Goal: Task Accomplishment & Management: Use online tool/utility

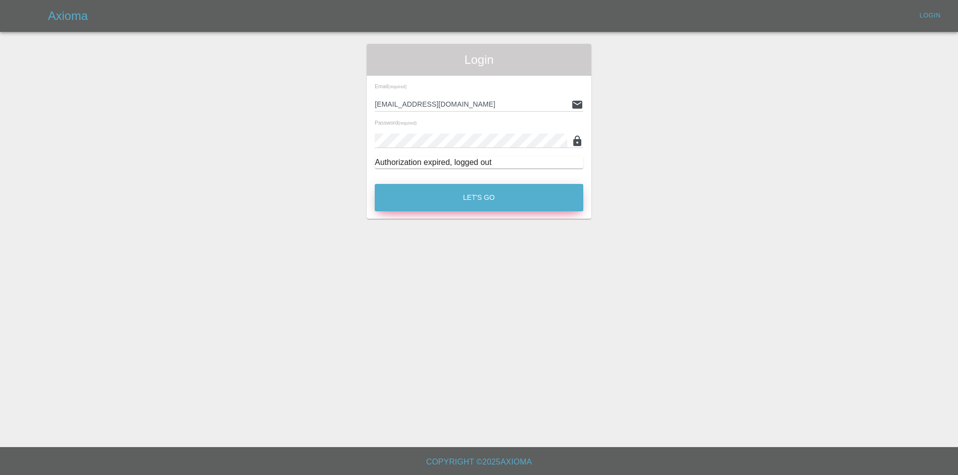
click at [494, 180] on div "Let's Go" at bounding box center [479, 195] width 210 height 37
click at [495, 188] on button "Let's Go" at bounding box center [479, 197] width 209 height 27
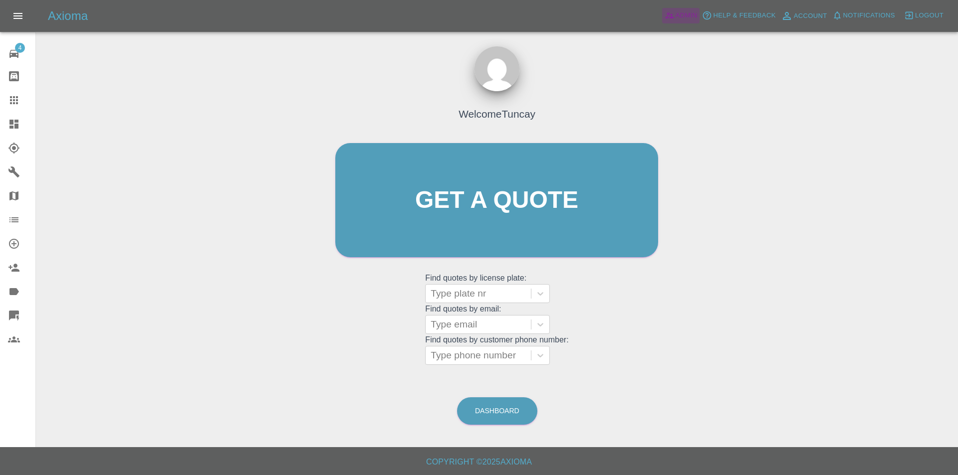
click at [690, 16] on span "Admin" at bounding box center [687, 15] width 22 height 11
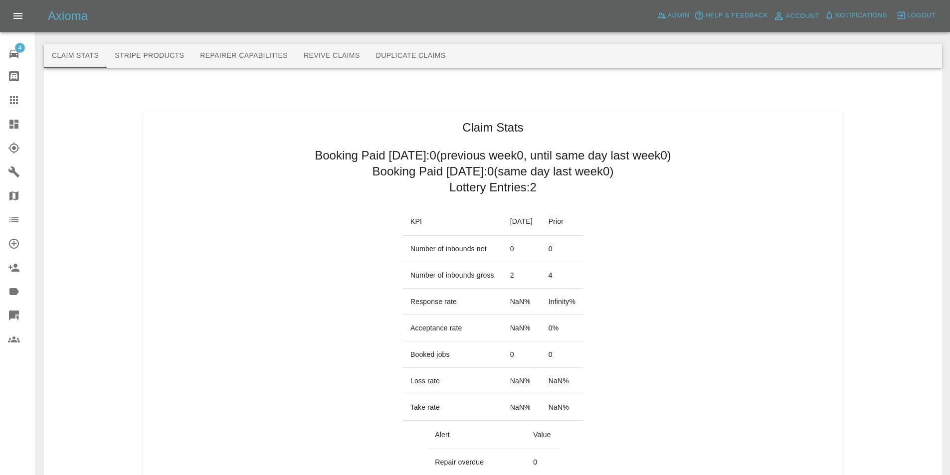
click at [455, 59] on div "Claim Stats Stripe Products Repairer Capabilities Revive Claims Duplicate Claims" at bounding box center [493, 56] width 899 height 24
click at [442, 58] on button "Duplicate Claims" at bounding box center [411, 56] width 86 height 24
click at [427, 63] on button "Duplicate Claims" at bounding box center [411, 56] width 86 height 24
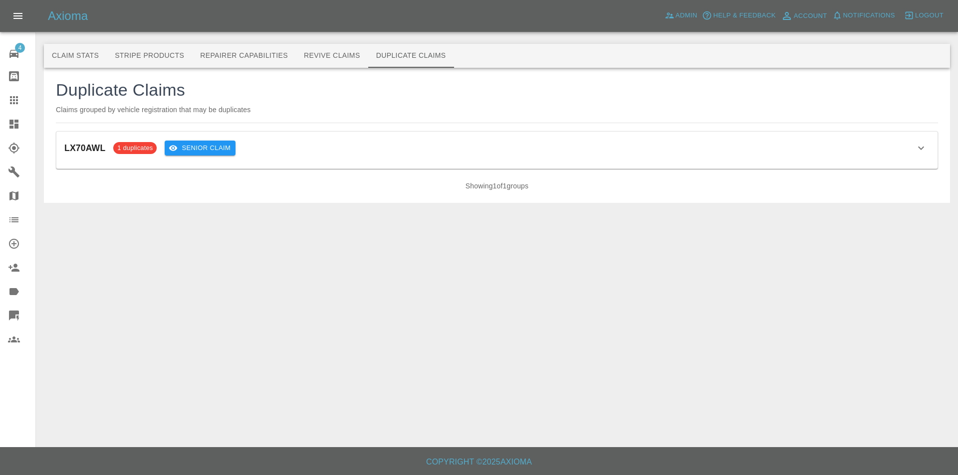
click at [267, 164] on div "LX70AWL 1 duplicates Senior Claim Claim ID Status Customer Date Actions 68dbbfe…" at bounding box center [496, 150] width 881 height 37
click at [262, 152] on div "LX70AWL 1 duplicates Senior Claim" at bounding box center [496, 148] width 865 height 17
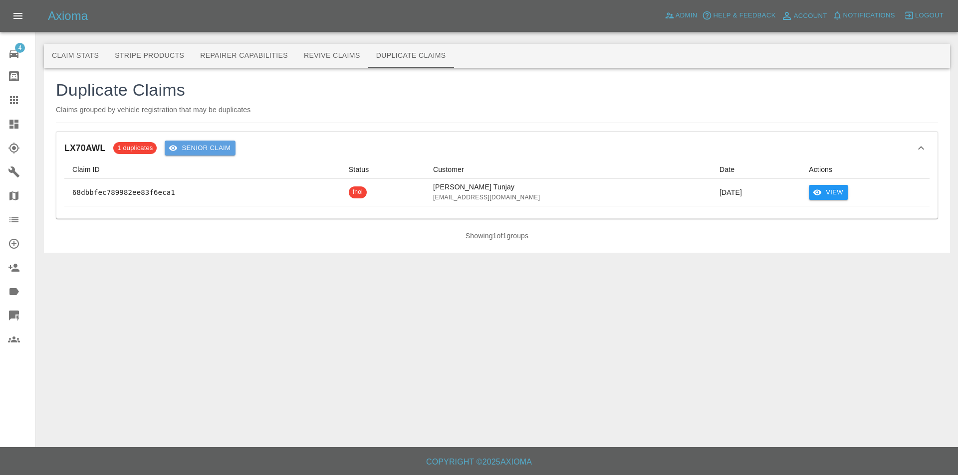
click at [229, 141] on button "Senior Claim" at bounding box center [200, 148] width 71 height 15
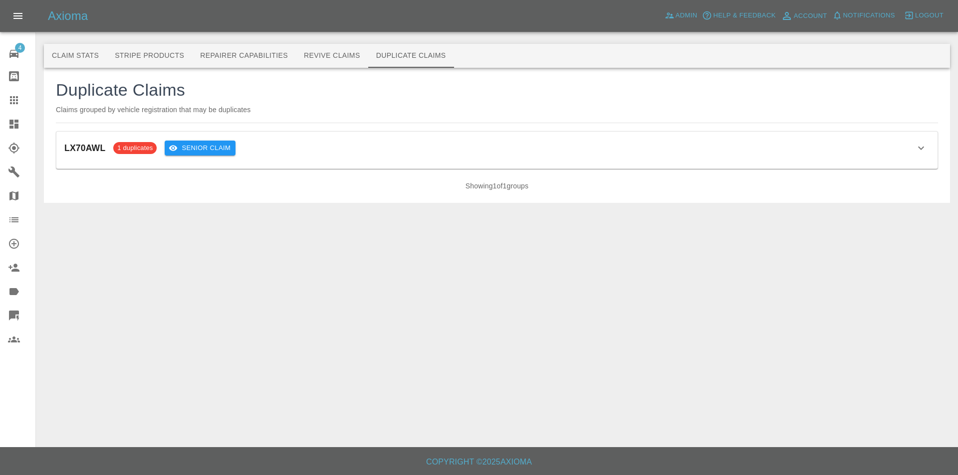
drag, startPoint x: 776, startPoint y: 130, endPoint x: 773, endPoint y: 138, distance: 7.9
click at [775, 132] on div "Duplicate Claims Claims grouped by vehicle registration that may be duplicates …" at bounding box center [497, 135] width 882 height 111
click at [772, 142] on div "LX70AWL 1 duplicates Senior Claim" at bounding box center [496, 148] width 865 height 17
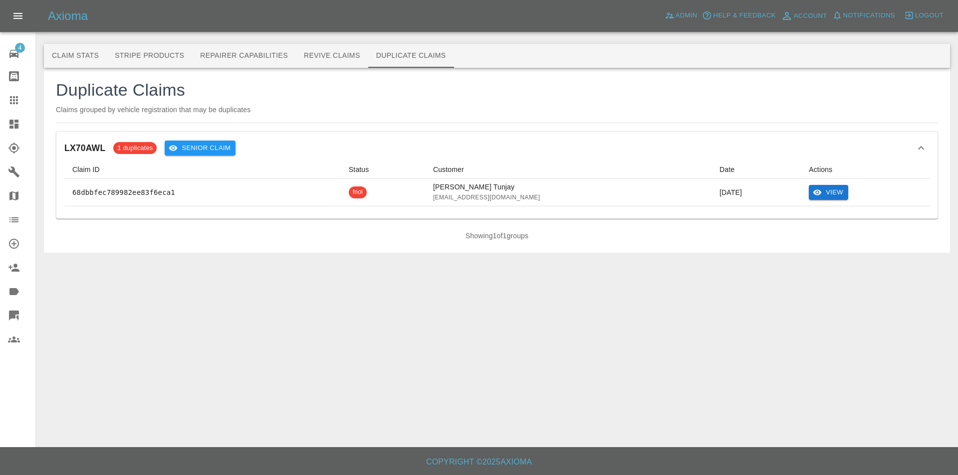
click at [834, 192] on button "View" at bounding box center [828, 192] width 39 height 15
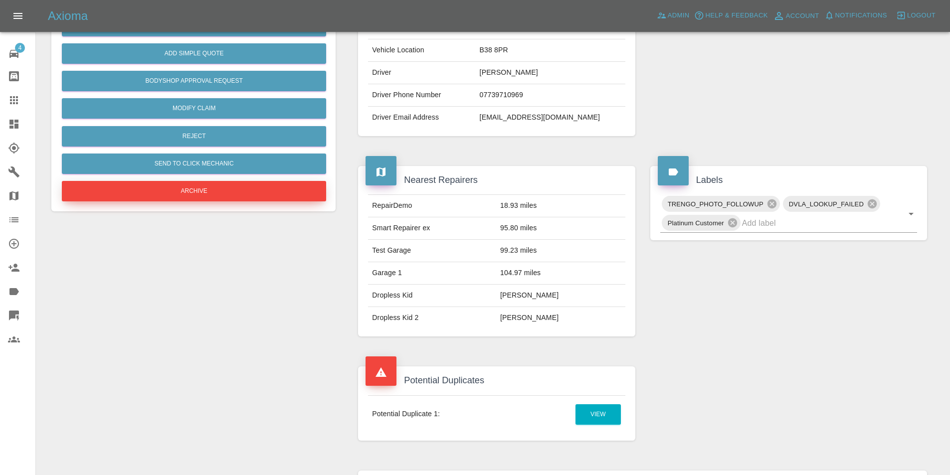
scroll to position [249, 0]
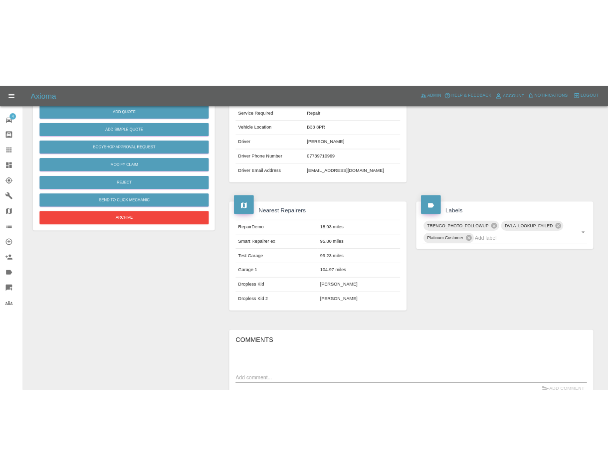
scroll to position [210, 0]
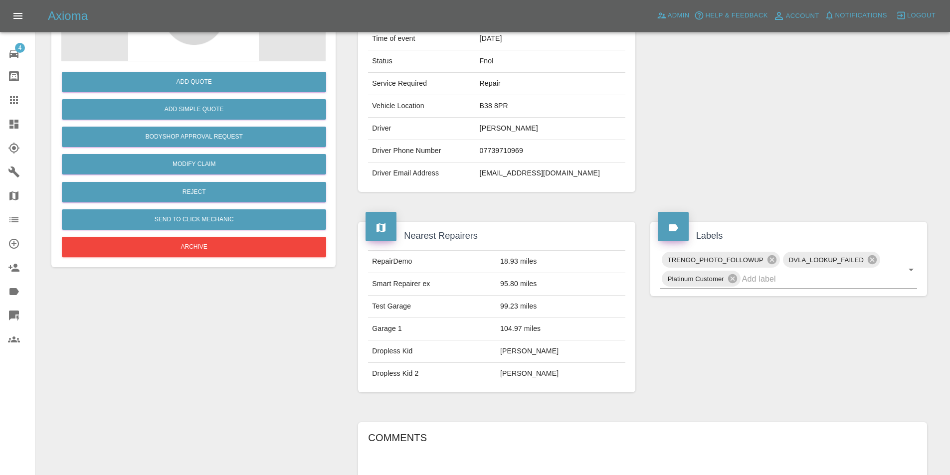
scroll to position [200, 0]
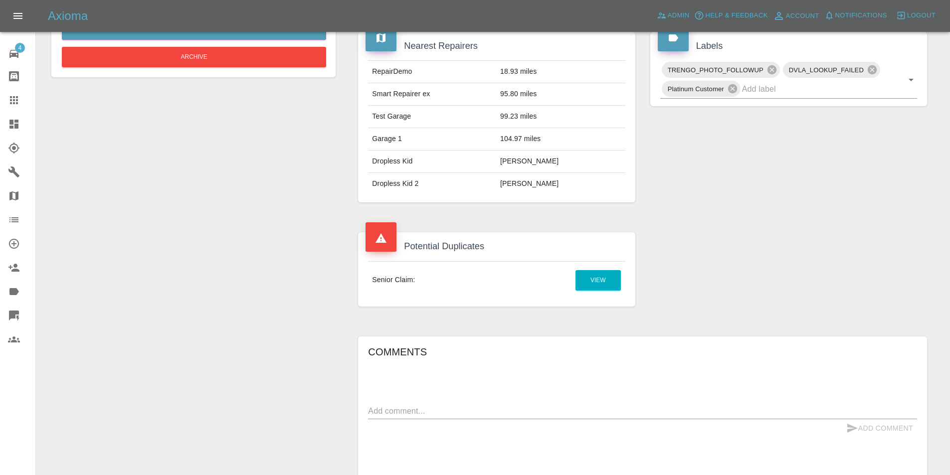
scroll to position [349, 0]
click at [586, 278] on link "View" at bounding box center [598, 280] width 45 height 20
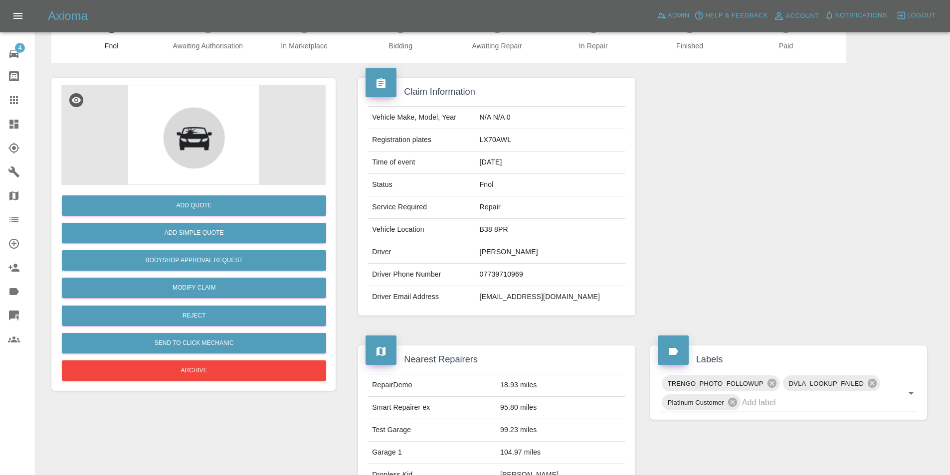
scroll to position [0, 0]
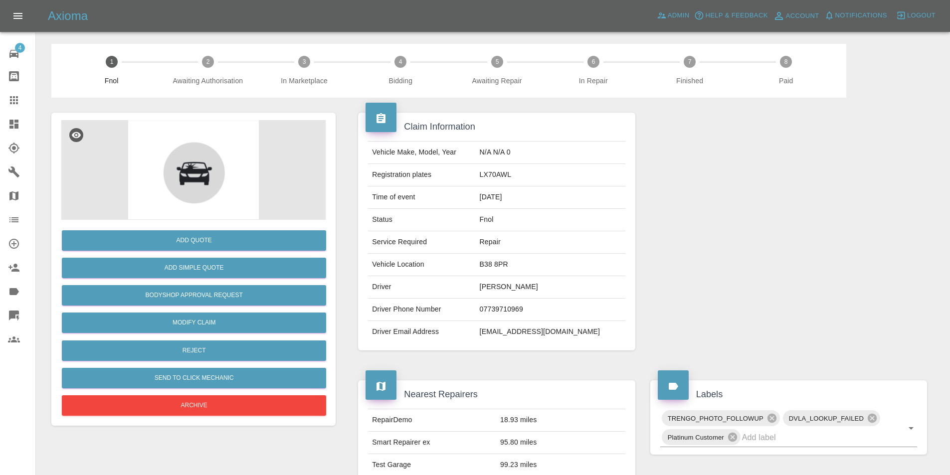
click at [20, 126] on div at bounding box center [22, 124] width 28 height 12
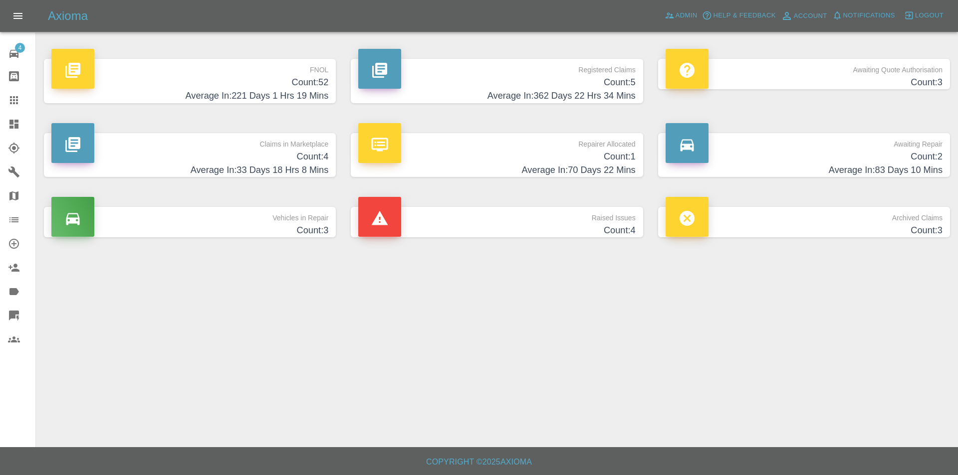
click at [281, 89] on h4 "Average In: 221 Days 1 Hrs 19 Mins" at bounding box center [189, 95] width 277 height 13
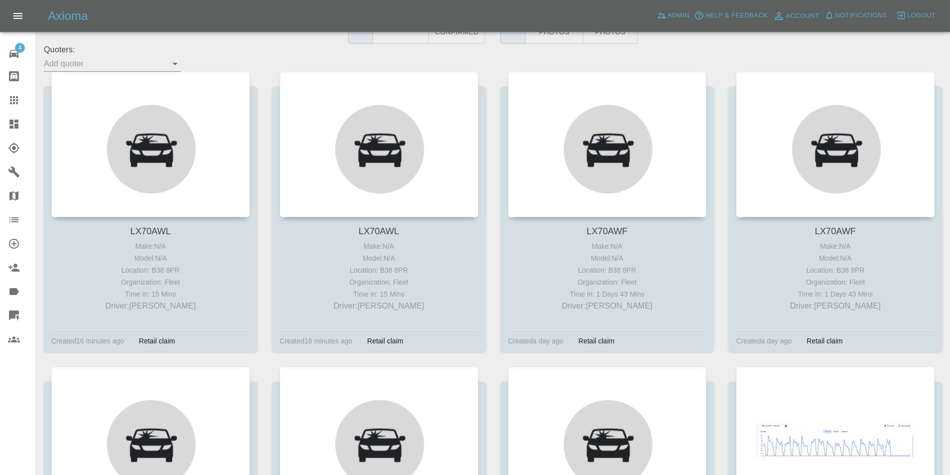
scroll to position [100, 0]
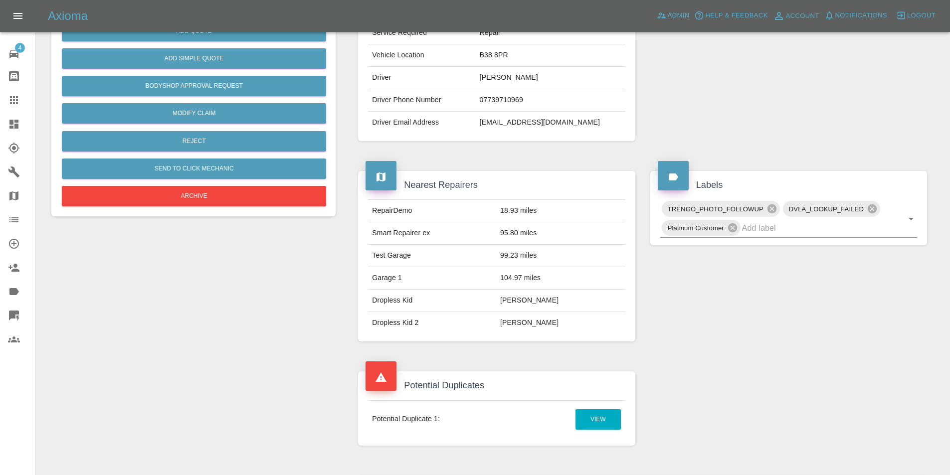
scroll to position [249, 0]
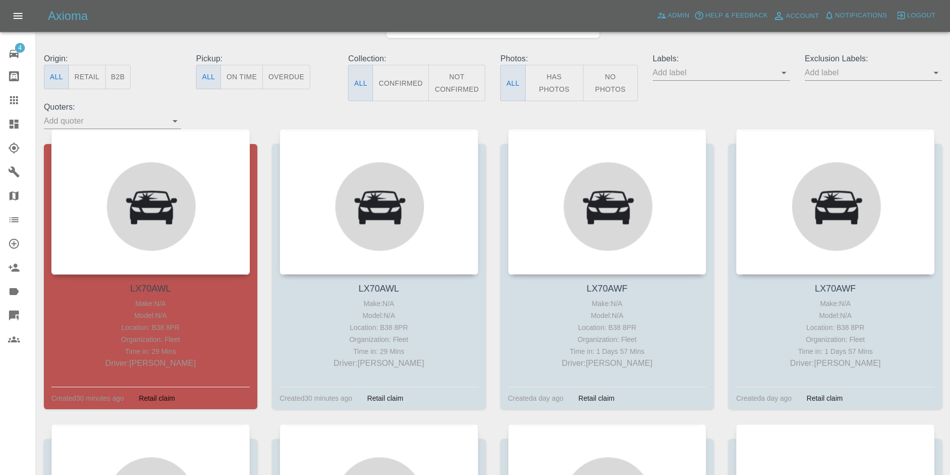
scroll to position [100, 0]
